Goal: Find specific page/section: Find specific page/section

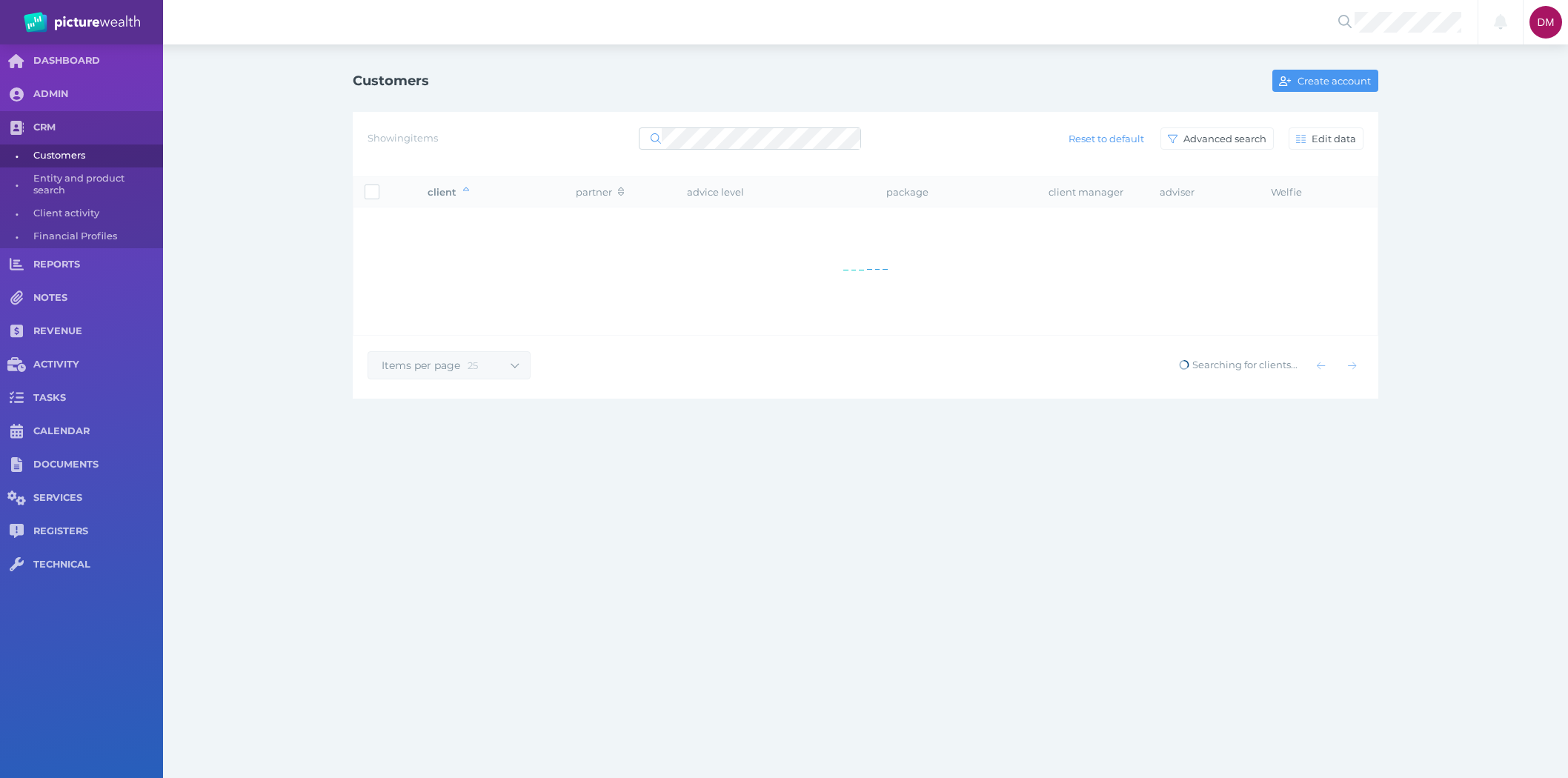
select select "25"
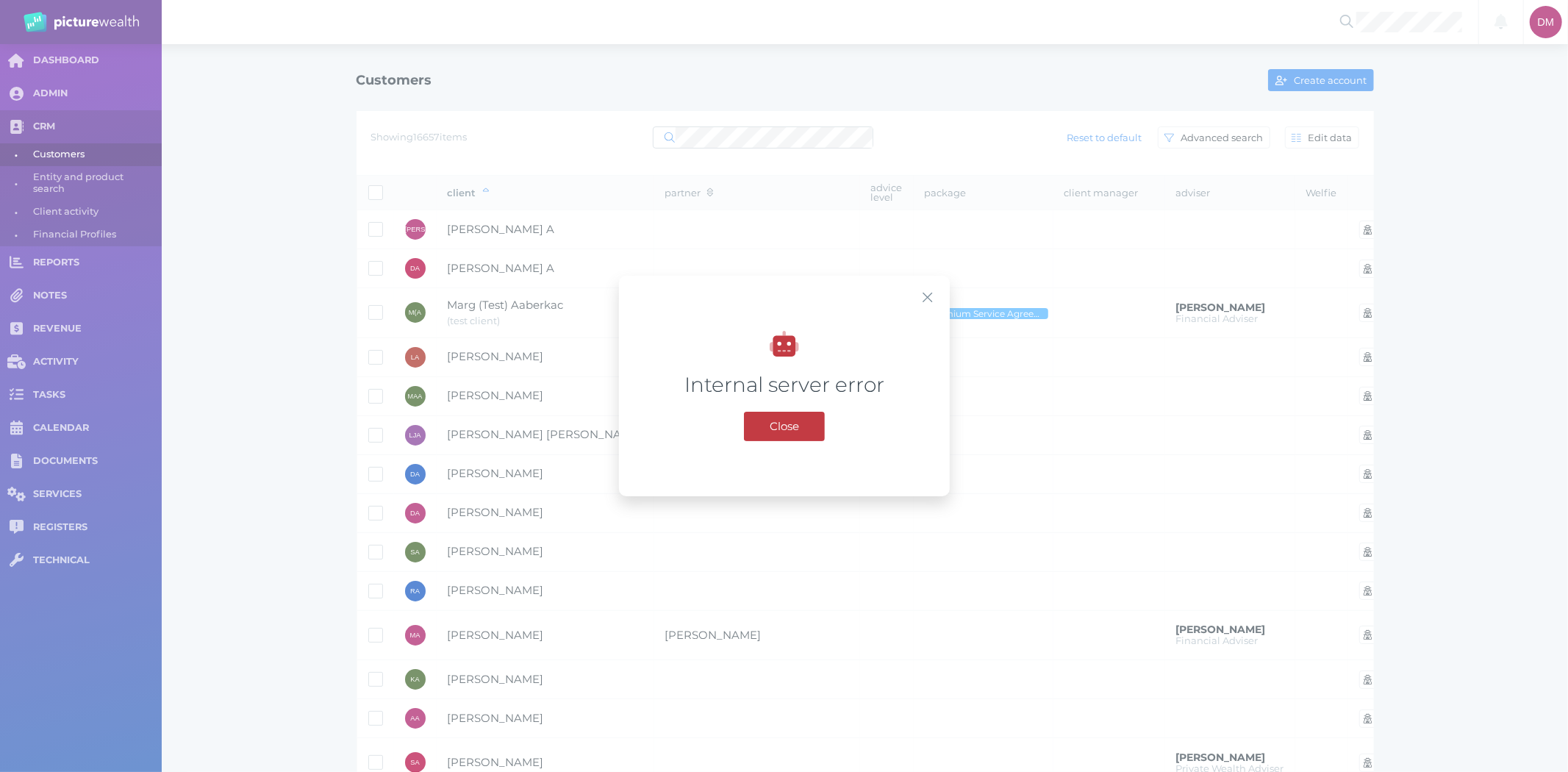
click at [778, 415] on button "Close" at bounding box center [784, 426] width 81 height 30
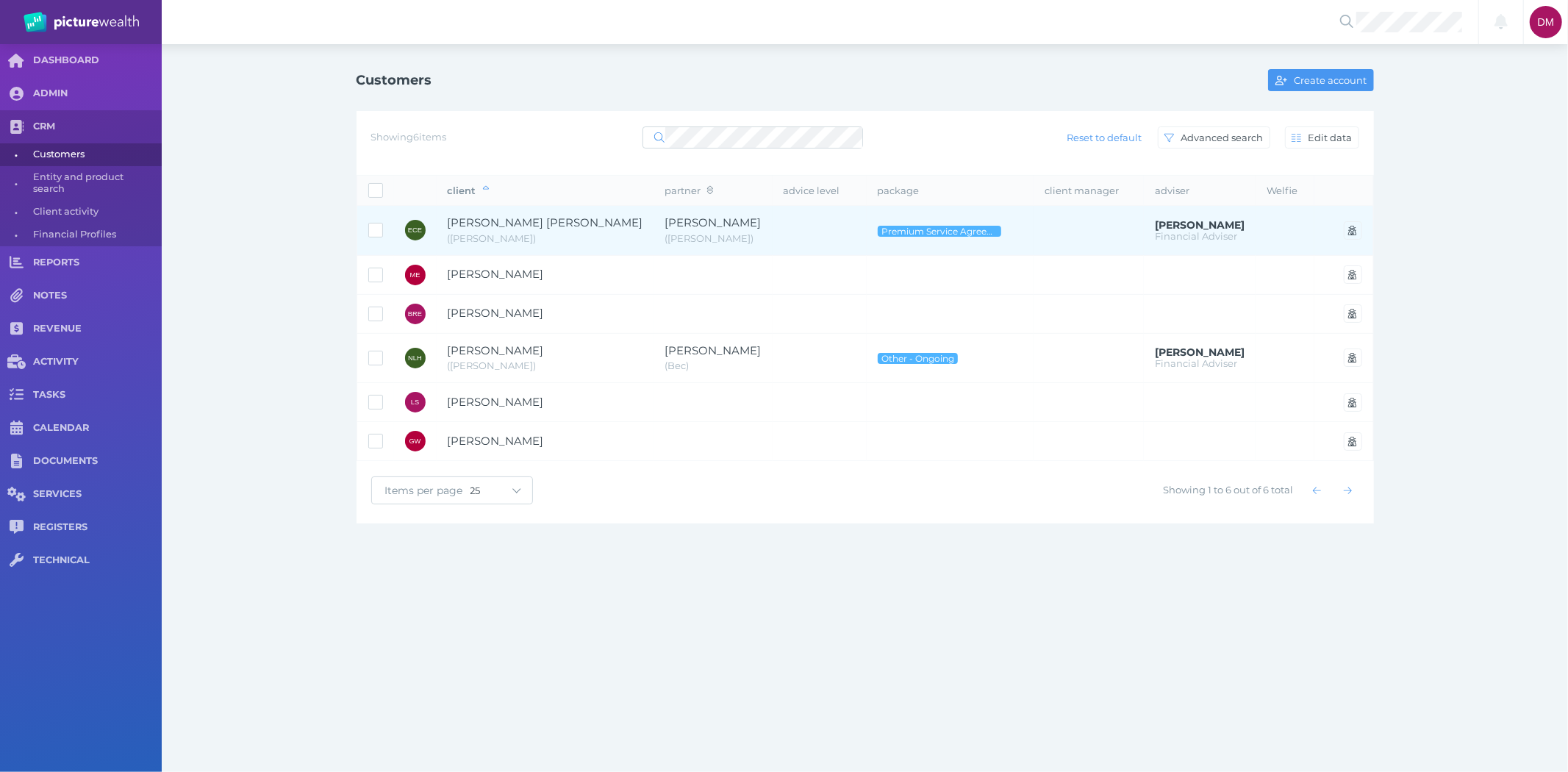
click at [498, 215] on span "[PERSON_NAME] [PERSON_NAME]" at bounding box center [545, 223] width 196 height 17
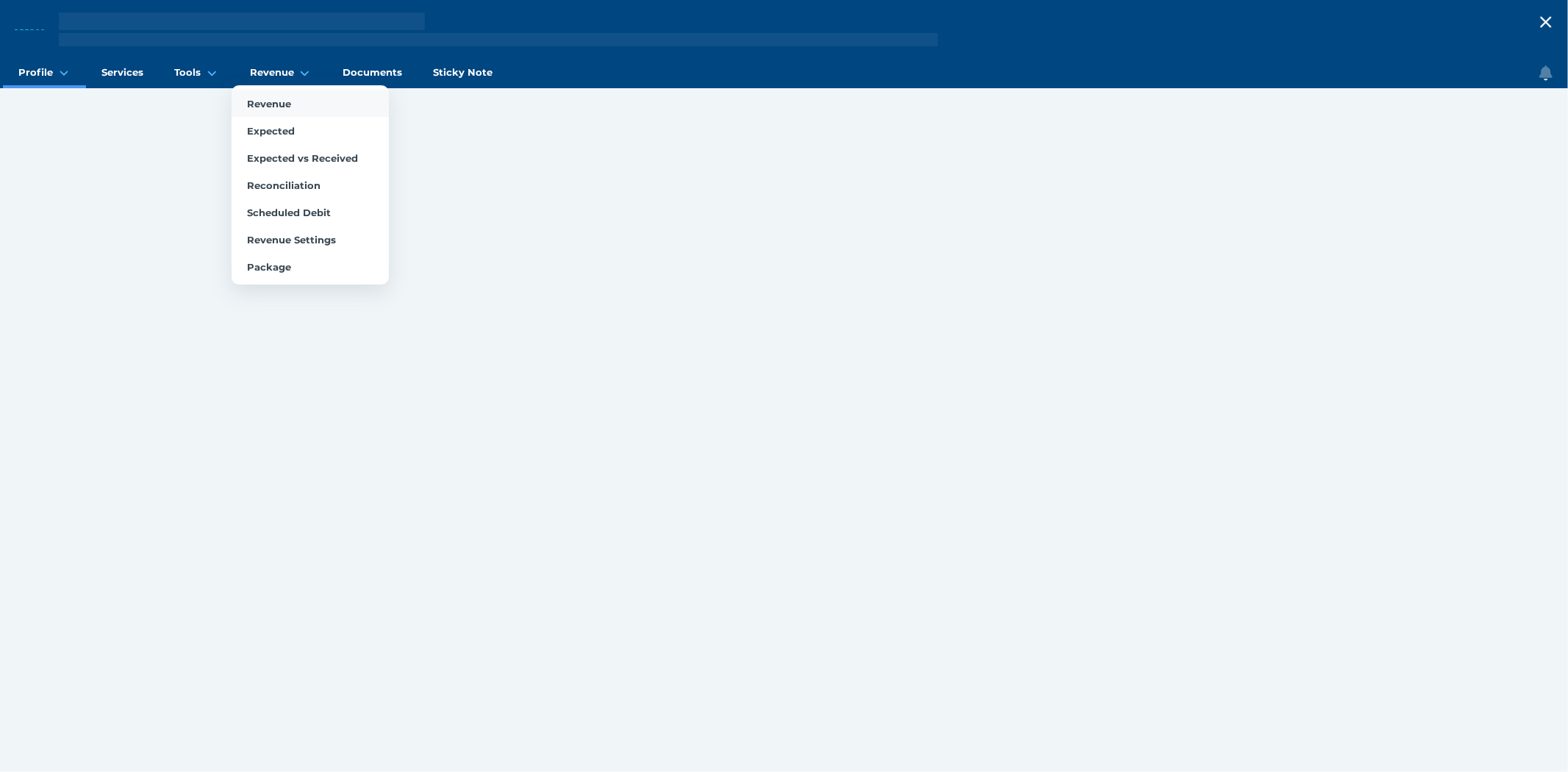
click at [266, 99] on span "Revenue" at bounding box center [269, 103] width 44 height 12
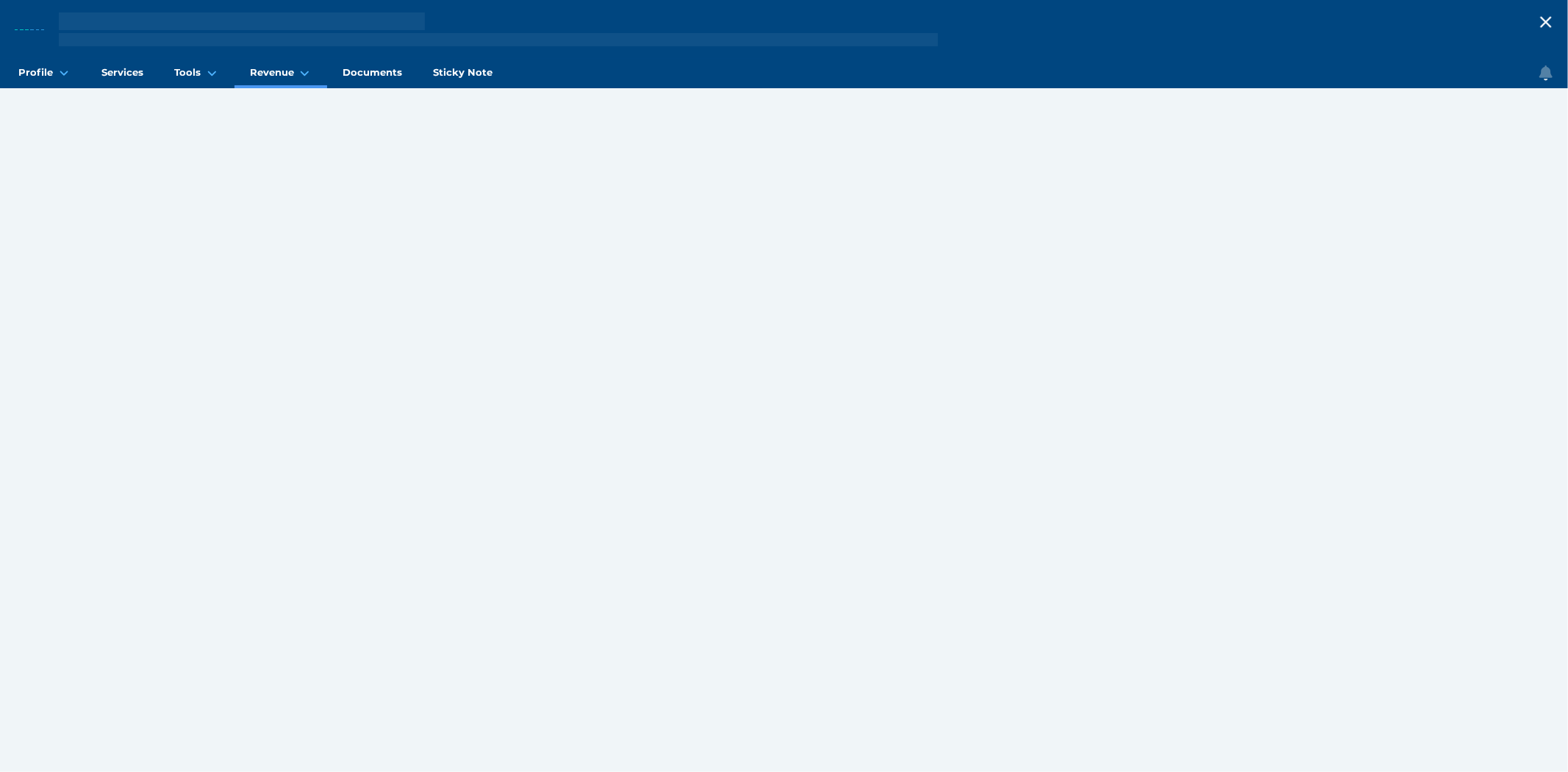
select select "25"
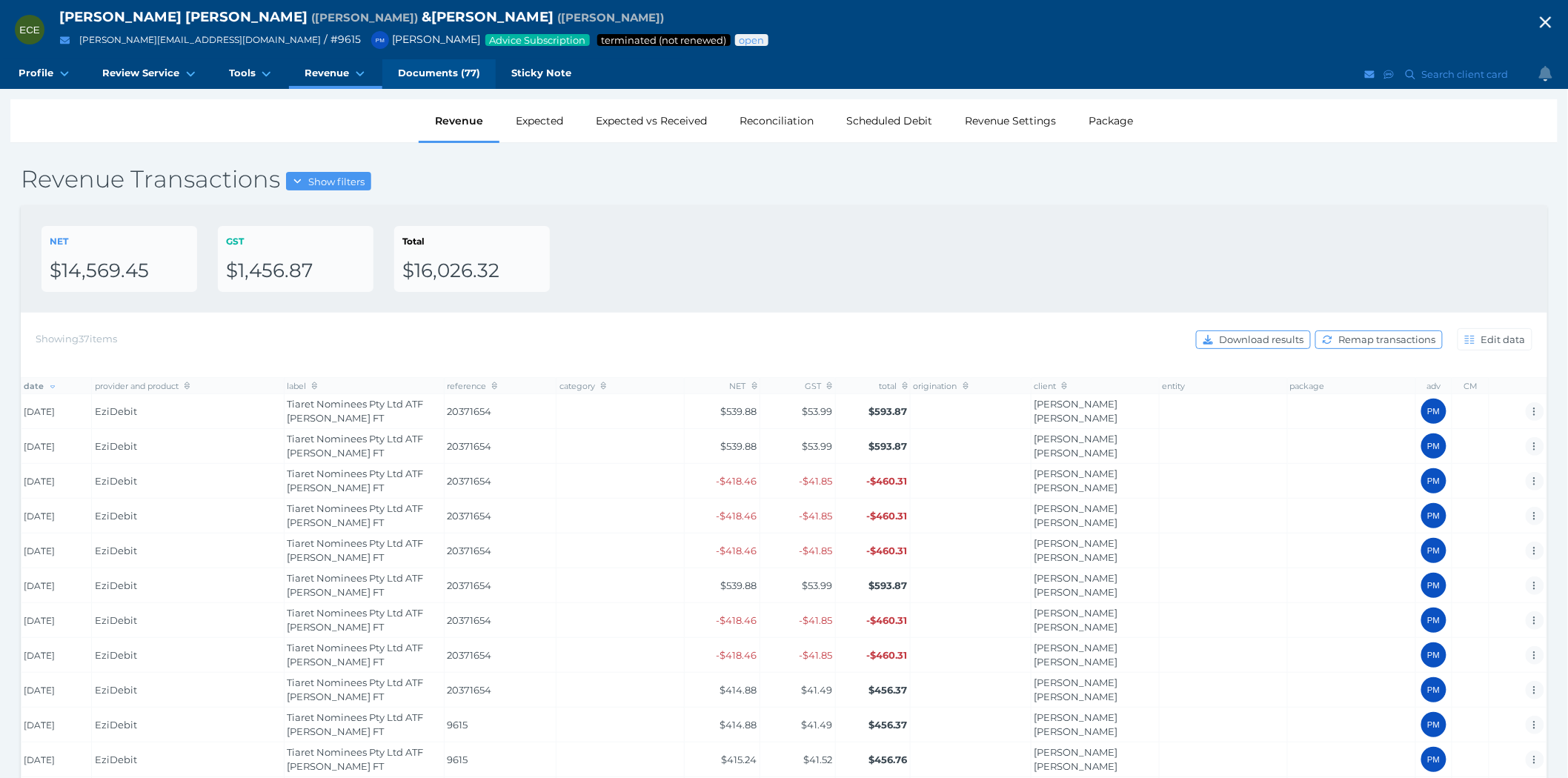
click at [435, 70] on span "Documents (77)" at bounding box center [439, 73] width 82 height 13
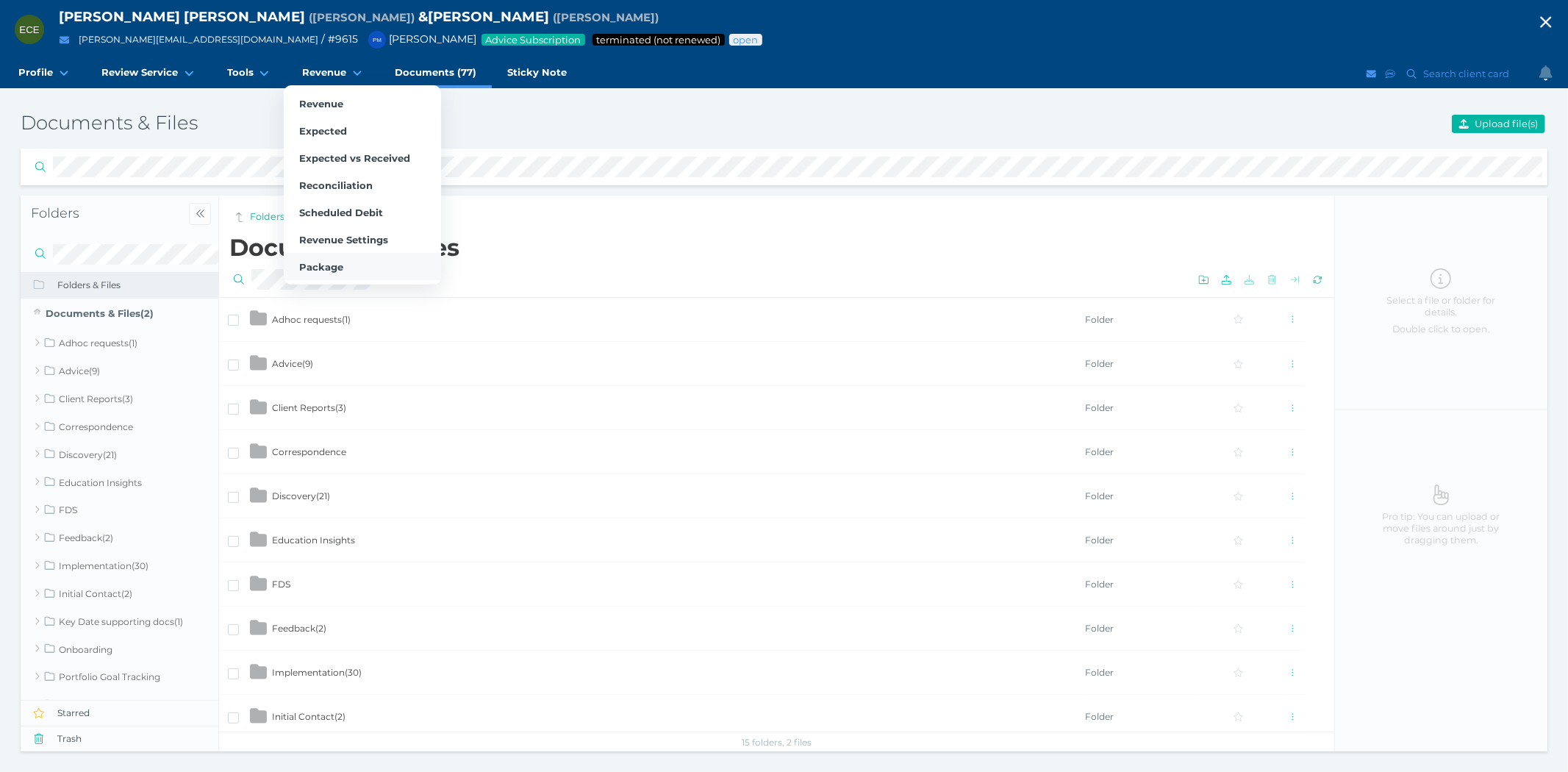
click at [313, 261] on span "Package" at bounding box center [321, 267] width 44 height 12
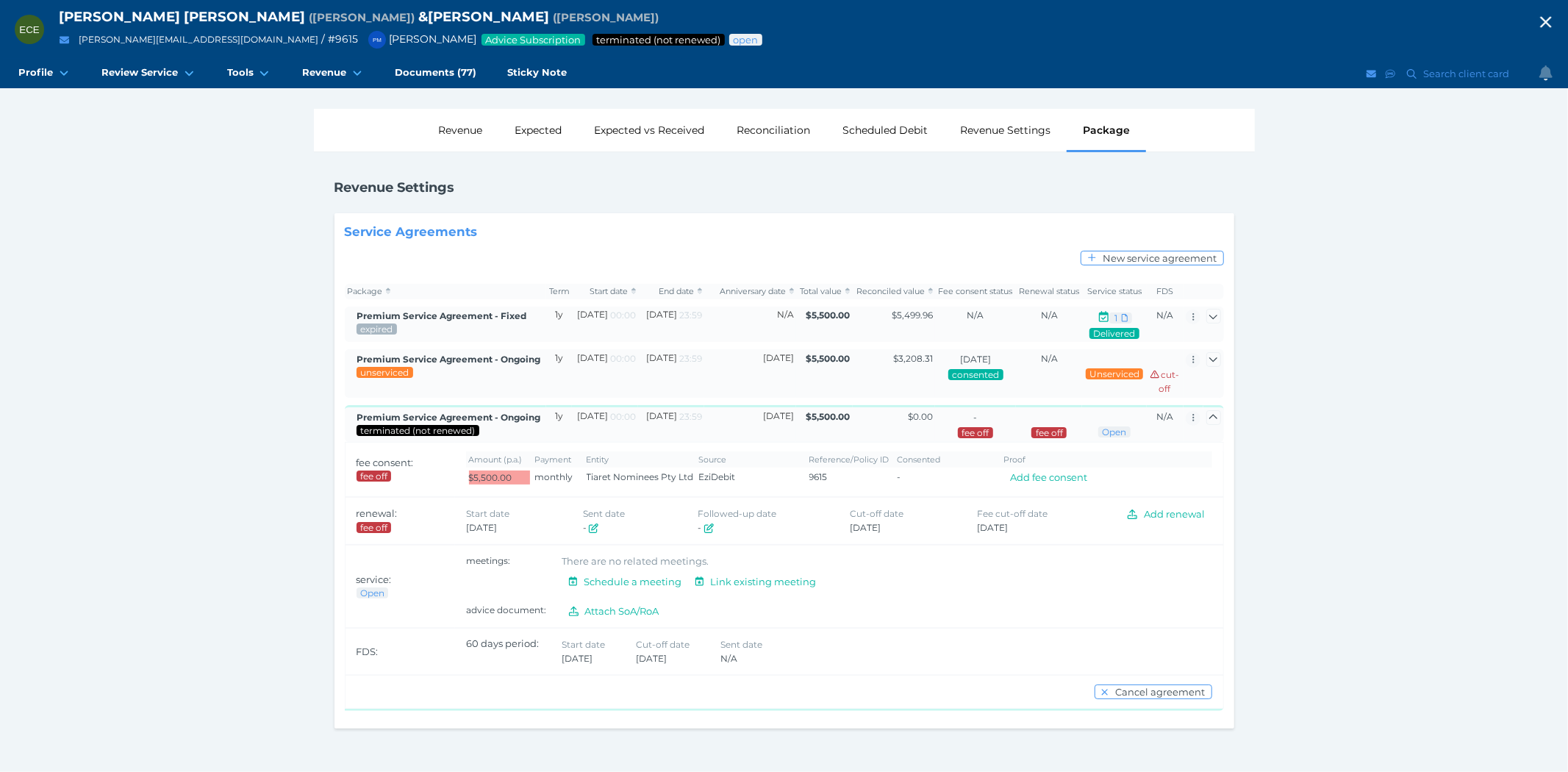
click at [1549, 19] on icon "button" at bounding box center [1545, 22] width 11 height 11
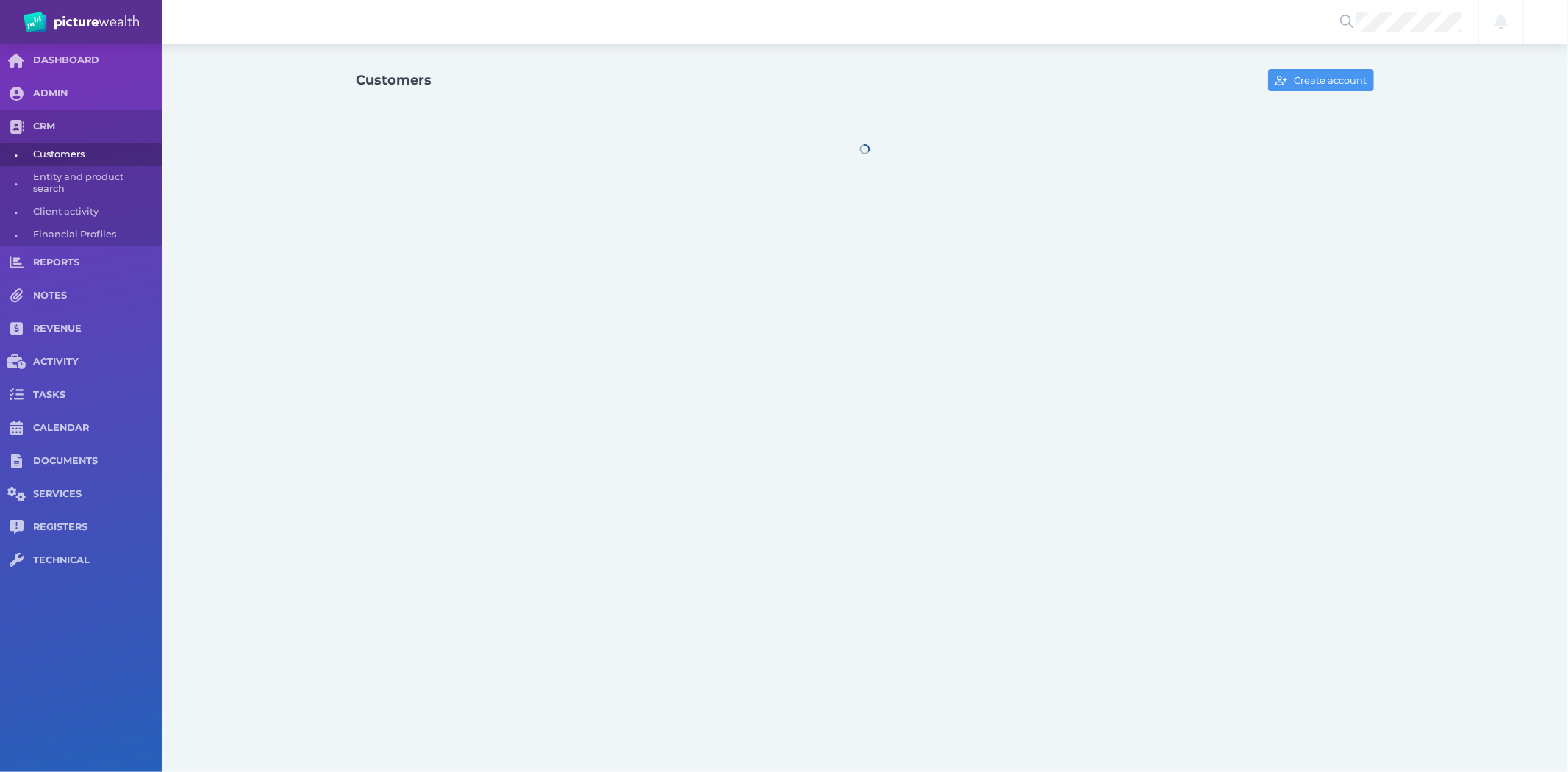
select select "25"
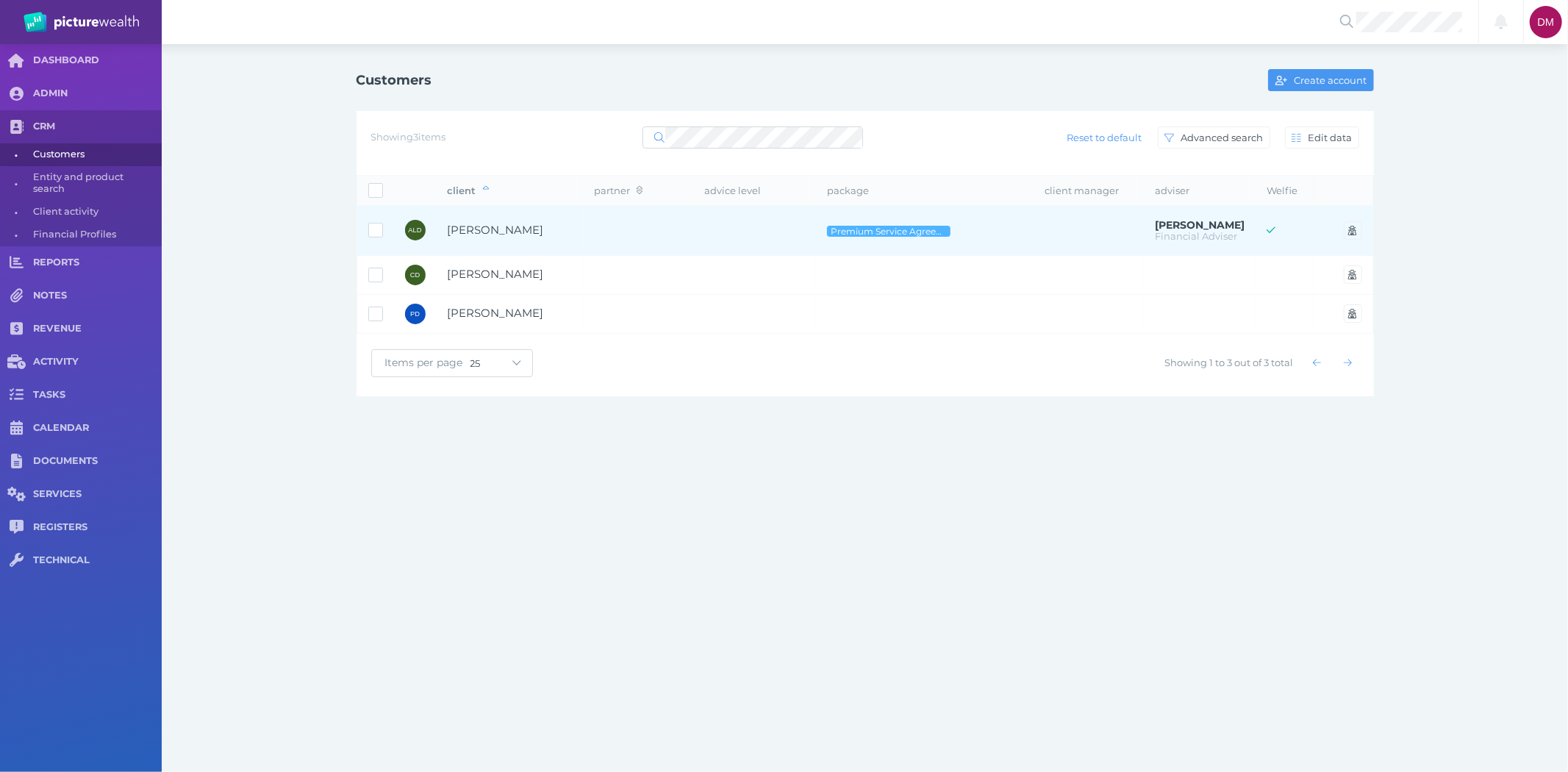
click at [512, 226] on span "[PERSON_NAME]" at bounding box center [496, 230] width 97 height 14
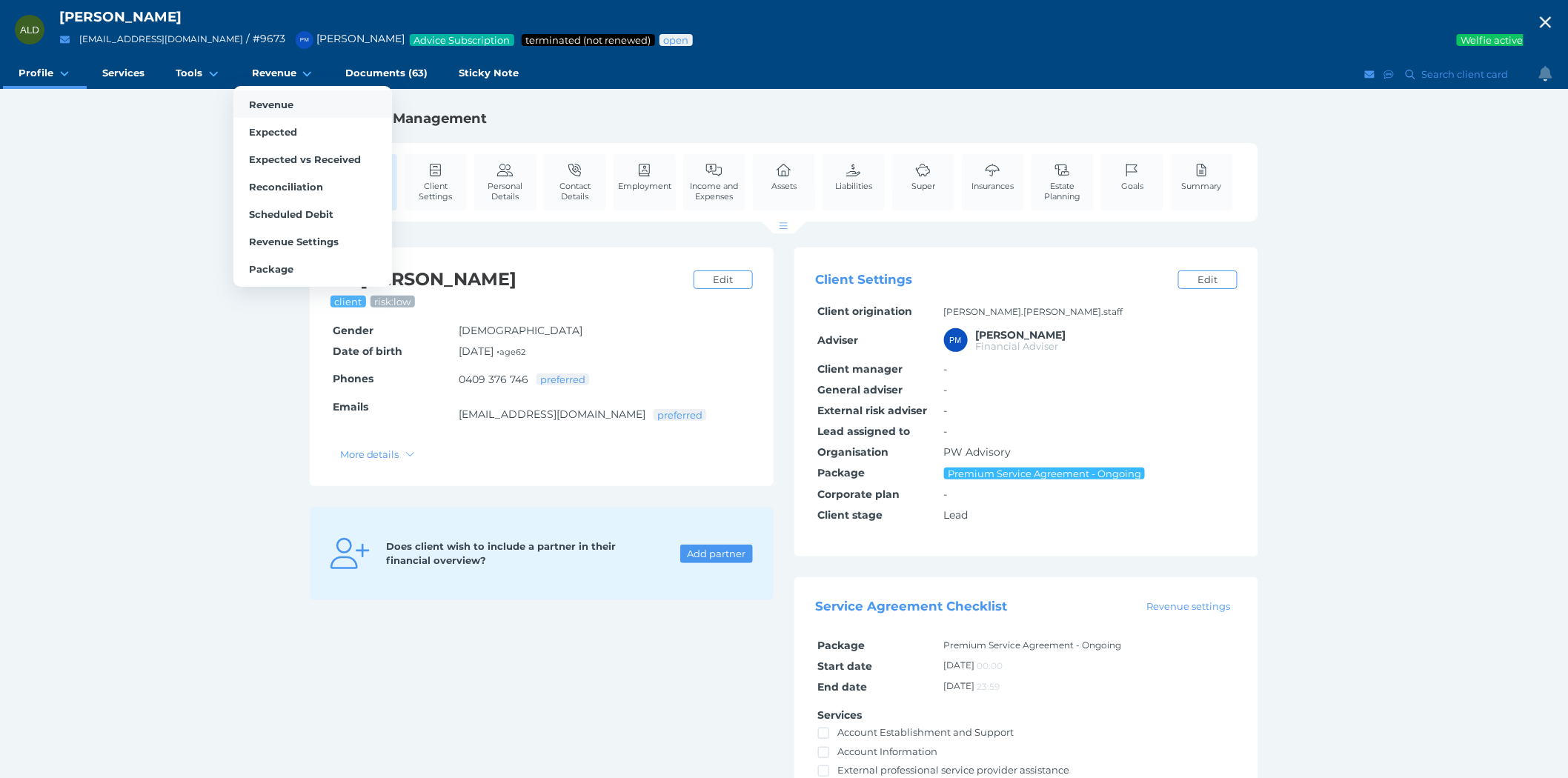
click at [282, 102] on span "Revenue" at bounding box center [271, 104] width 44 height 12
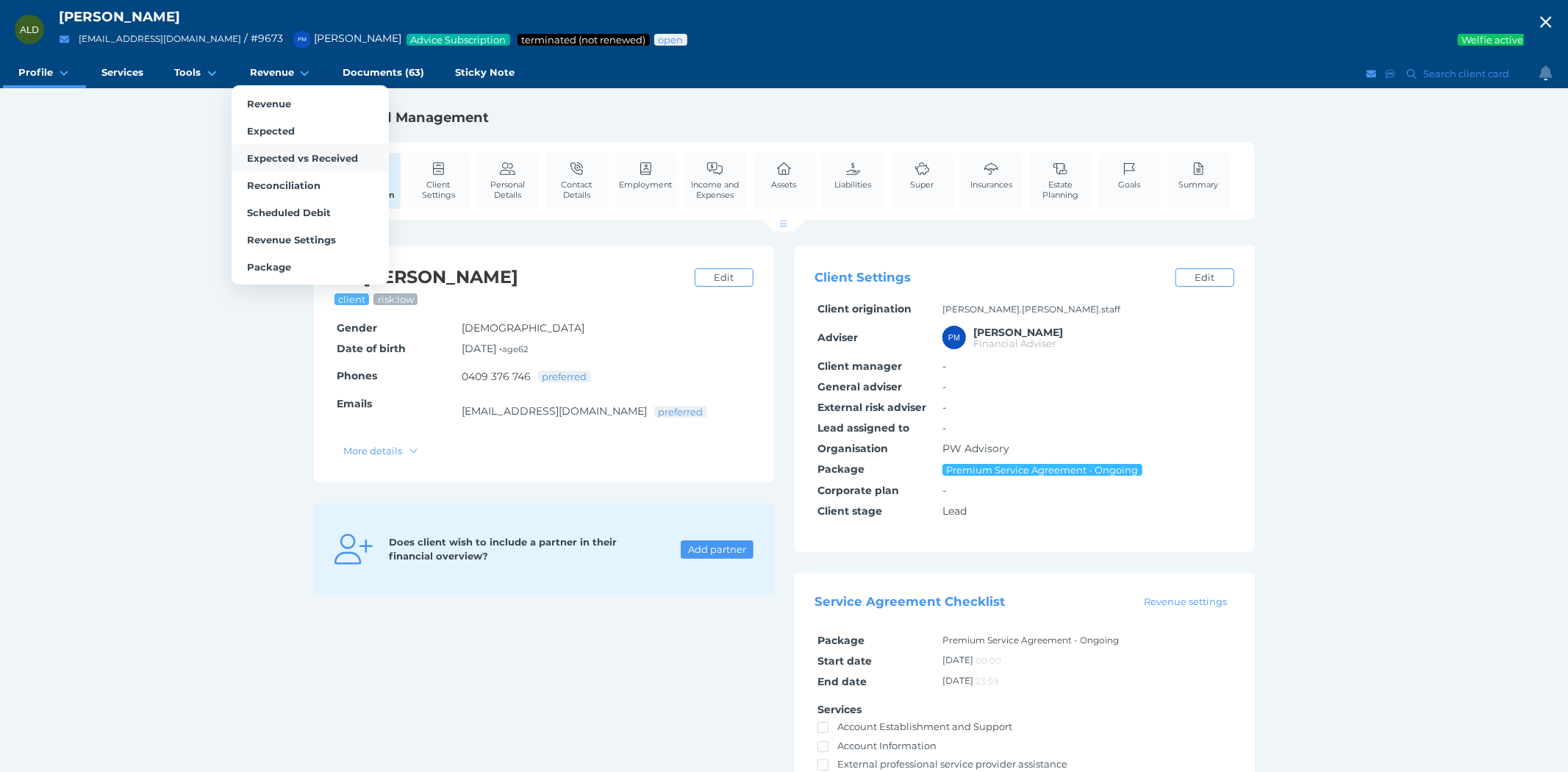
select select "25"
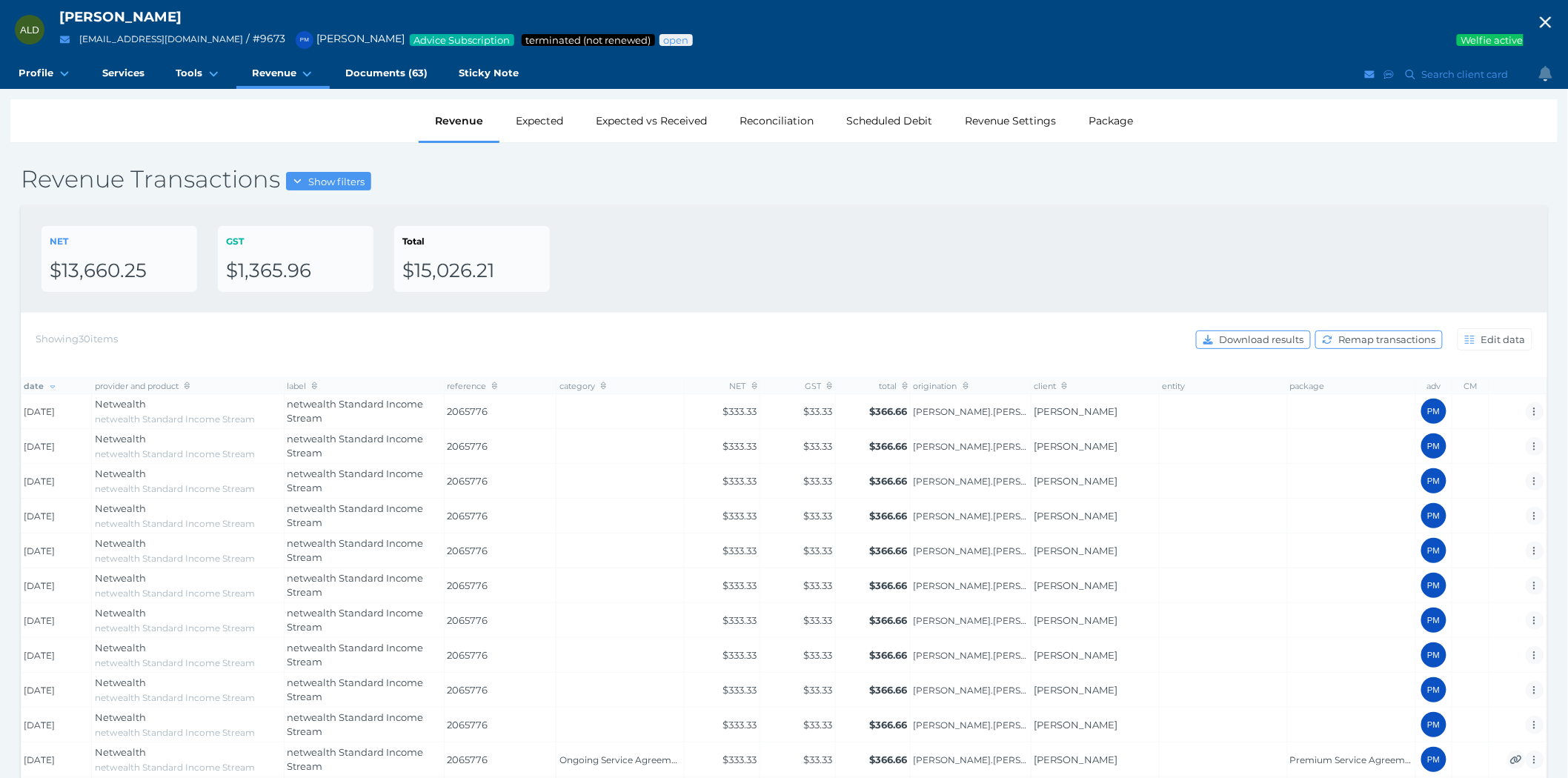
click at [1554, 14] on icon "button" at bounding box center [1546, 22] width 18 height 22
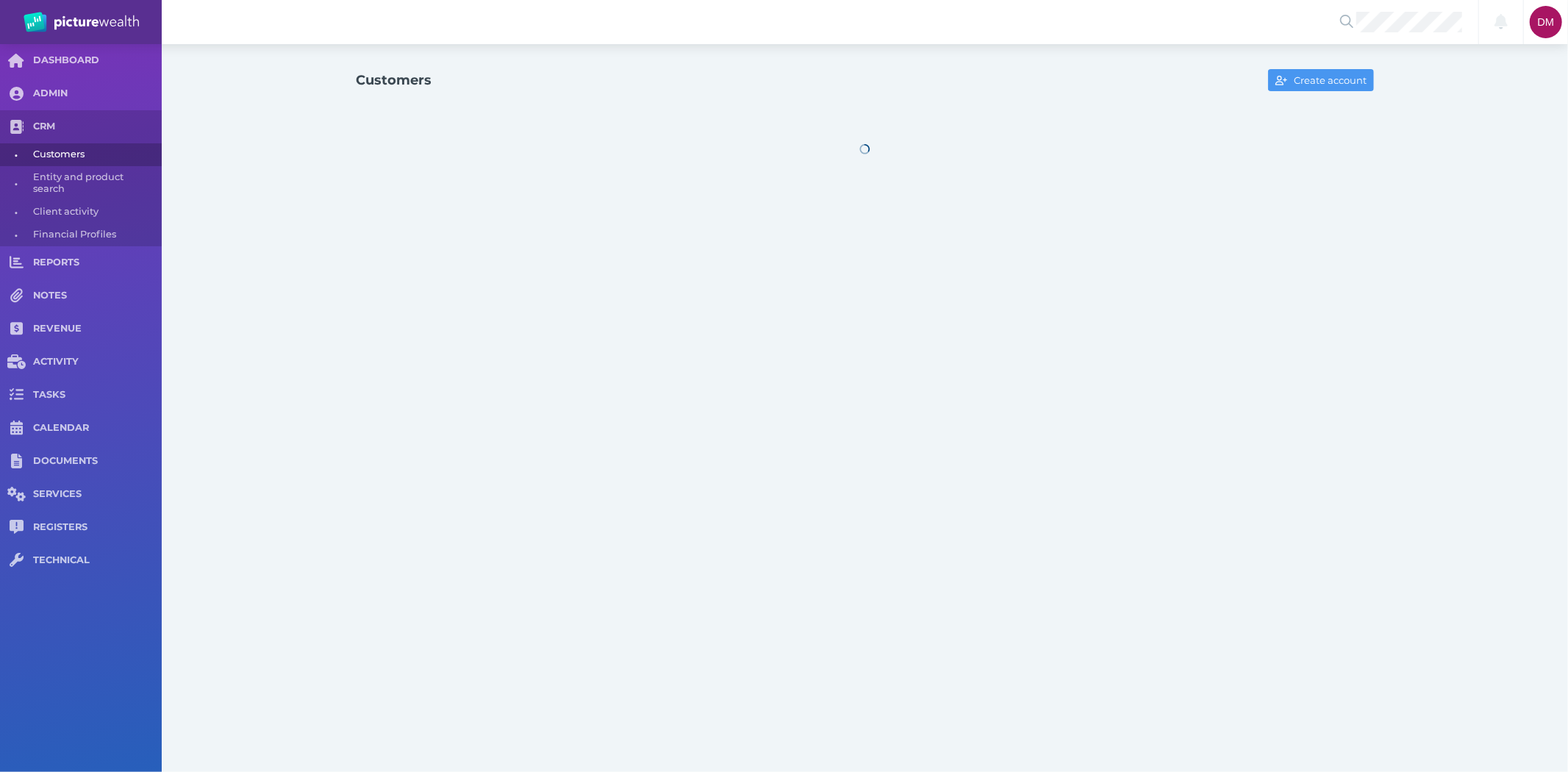
select select "25"
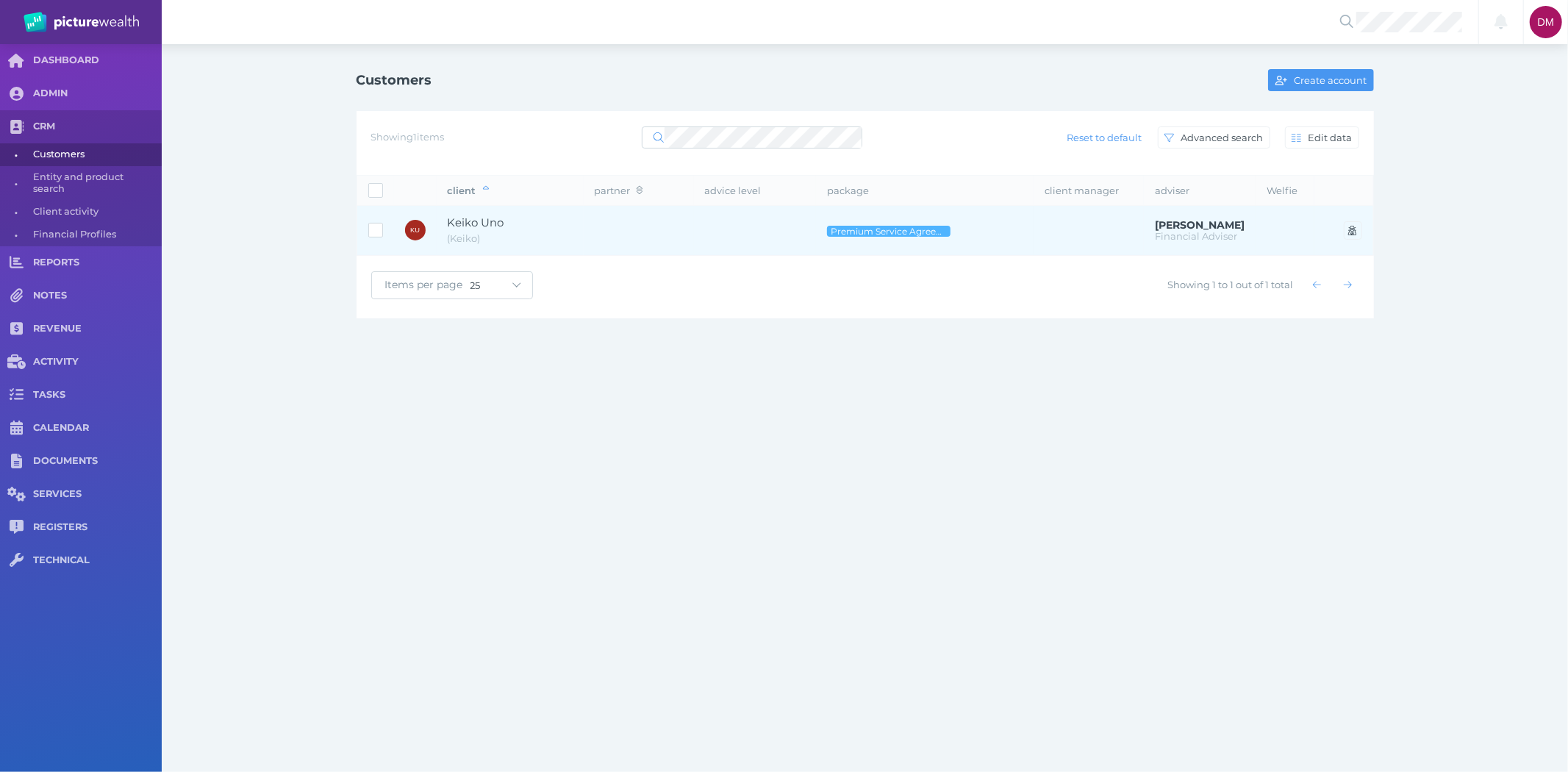
click at [490, 224] on span "Keiko Uno" at bounding box center [475, 222] width 57 height 14
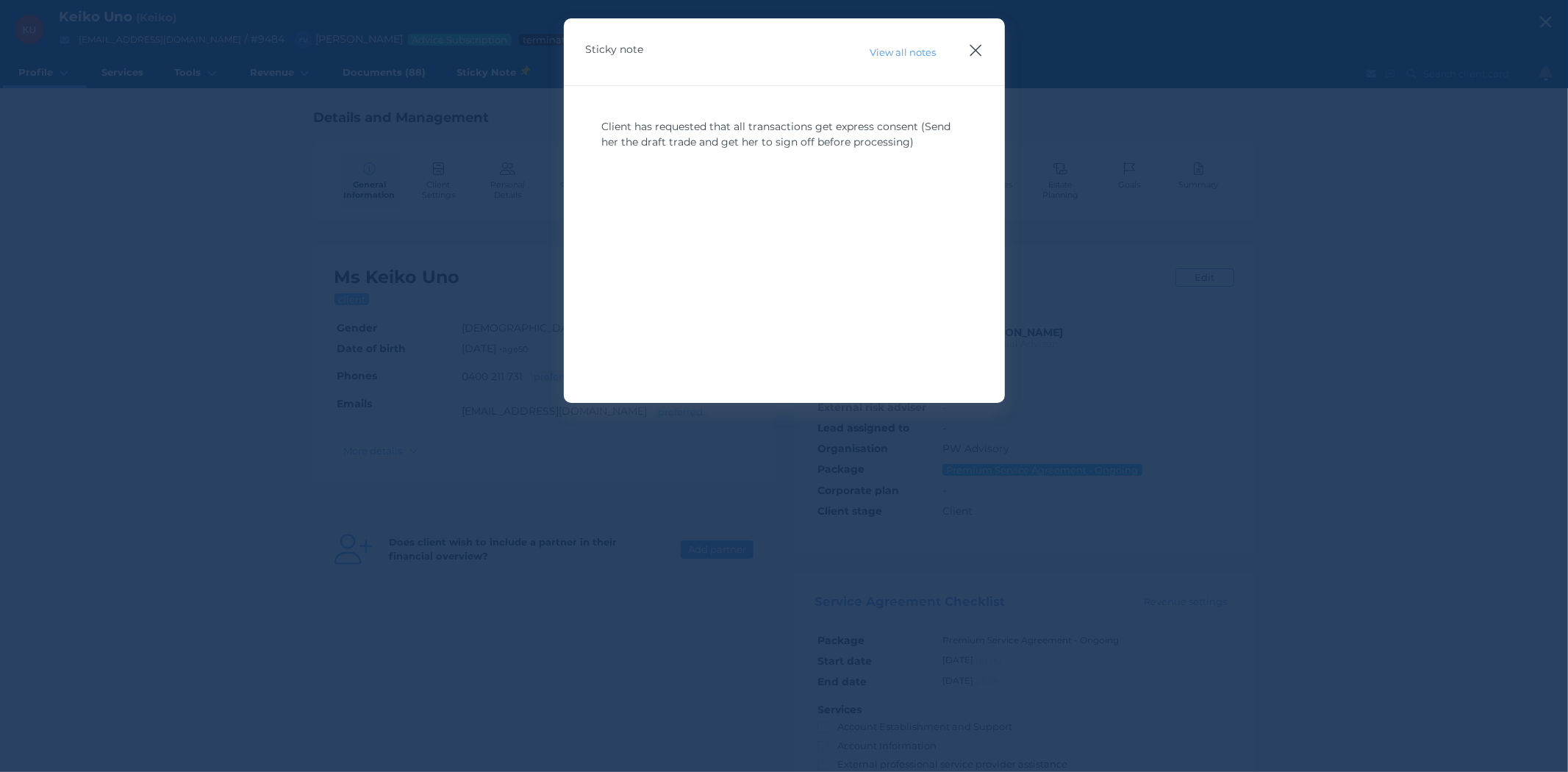
click at [972, 46] on icon "button" at bounding box center [976, 51] width 14 height 19
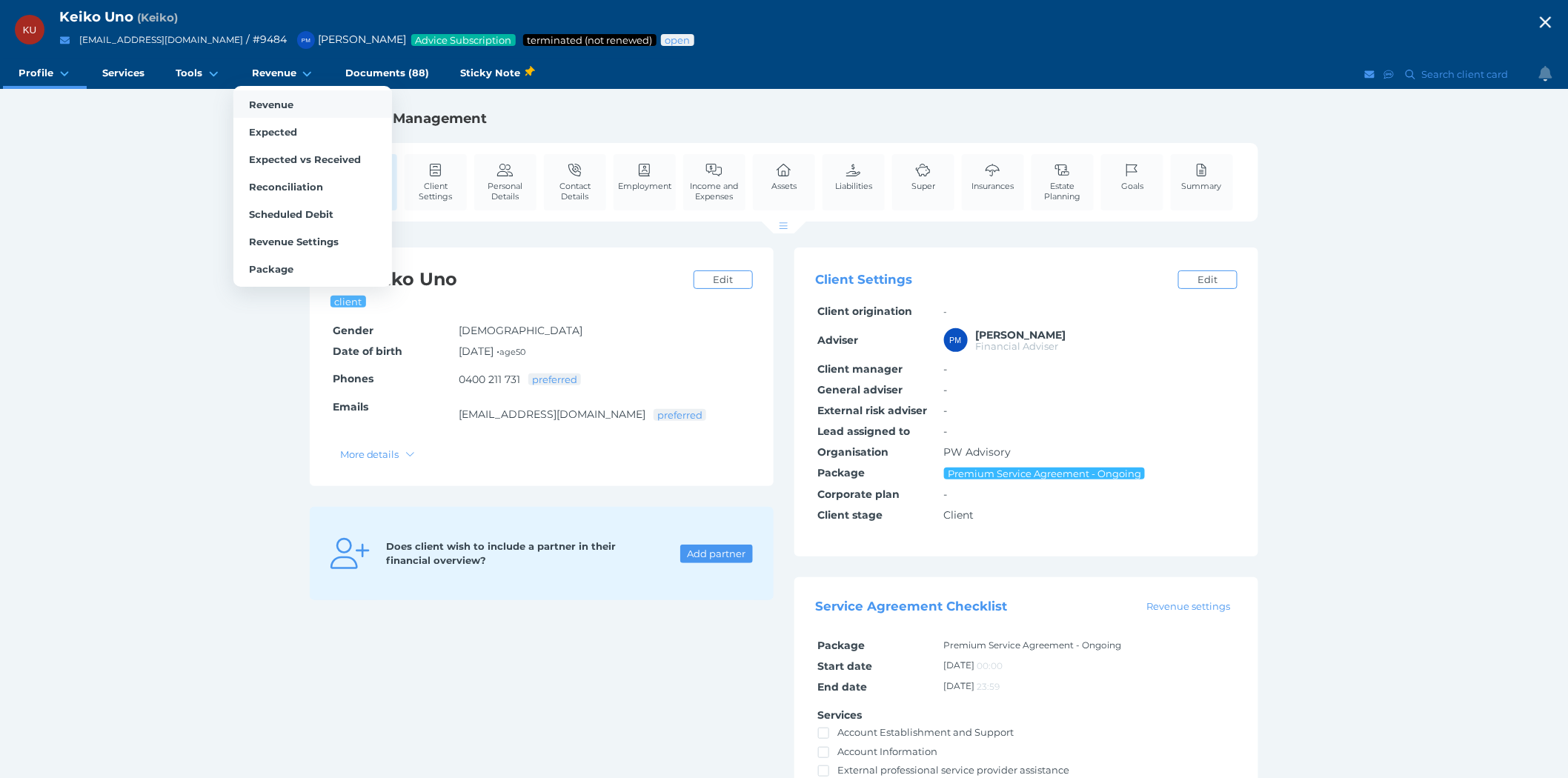
click at [268, 103] on span "Revenue" at bounding box center [271, 104] width 44 height 12
select select "25"
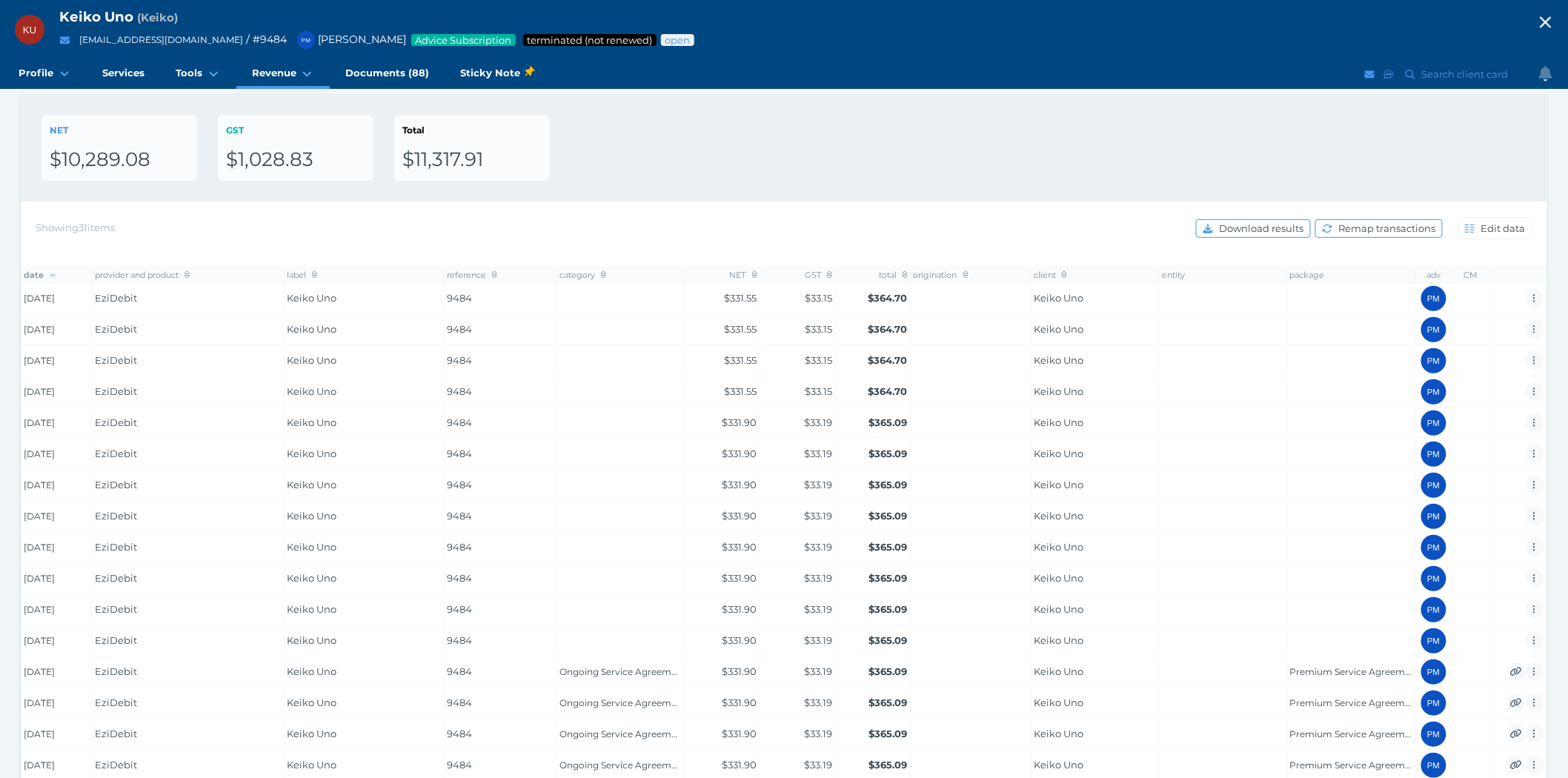
scroll to position [82, 0]
